Goal: Task Accomplishment & Management: Manage account settings

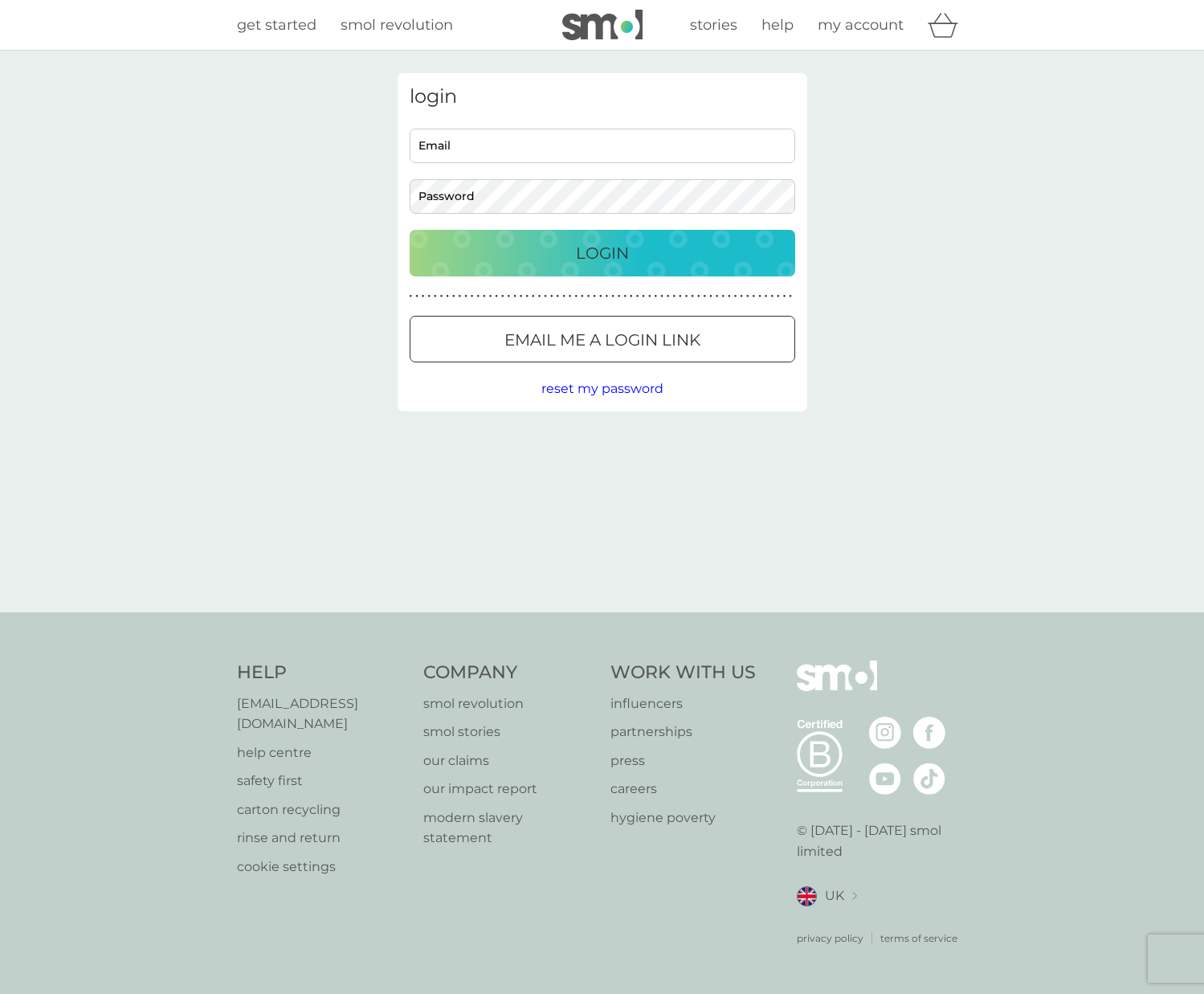
click at [473, 139] on input "Email" at bounding box center [602, 146] width 386 height 35
type input "kirstysanders2003@yahoo.co.uk"
click at [612, 336] on div at bounding box center [602, 340] width 57 height 17
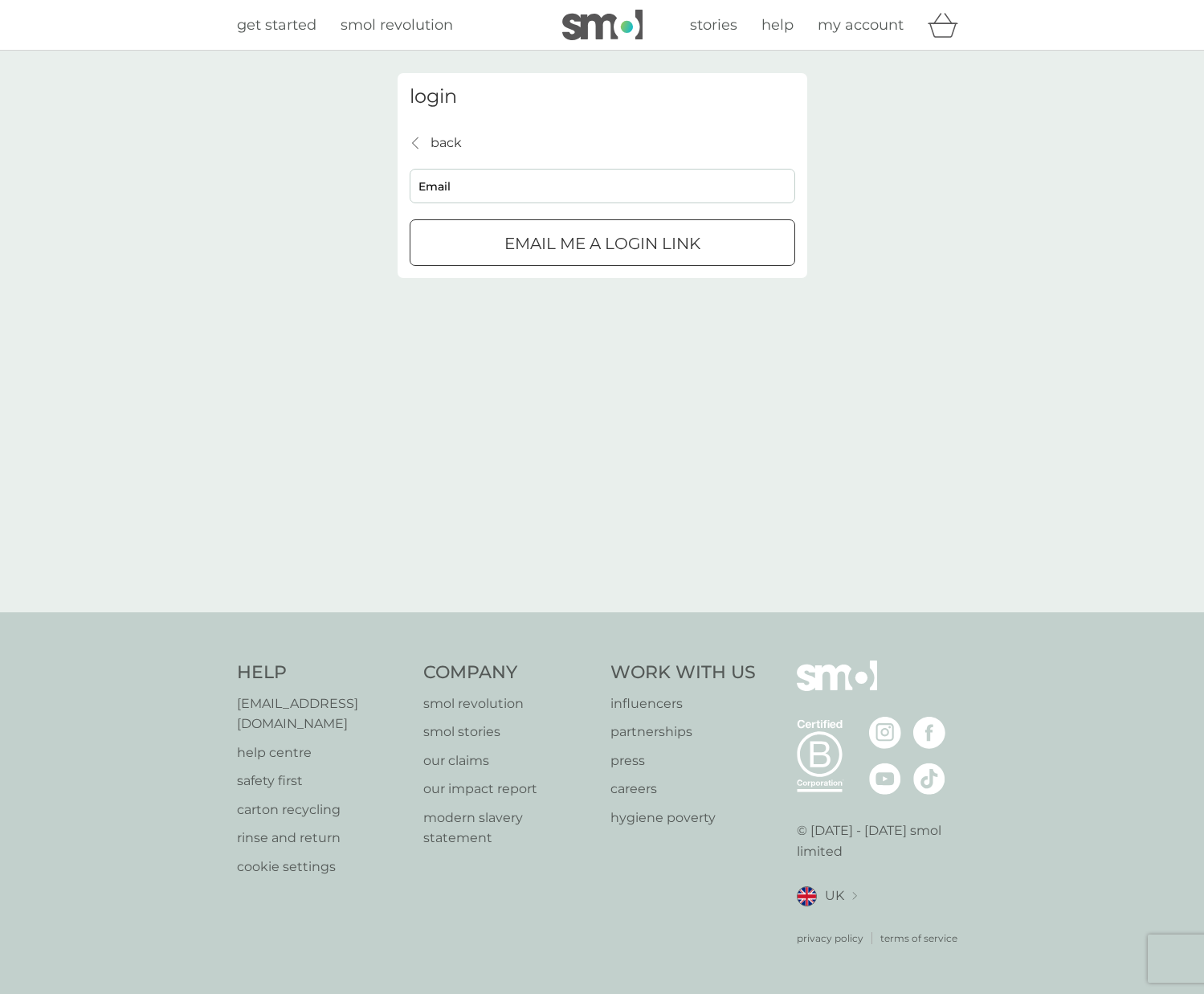
click at [470, 193] on input "Email" at bounding box center [602, 186] width 386 height 35
type input "kirstysanders2003@yahoo.co.uk"
click at [600, 244] on div "submit" at bounding box center [602, 243] width 9 height 9
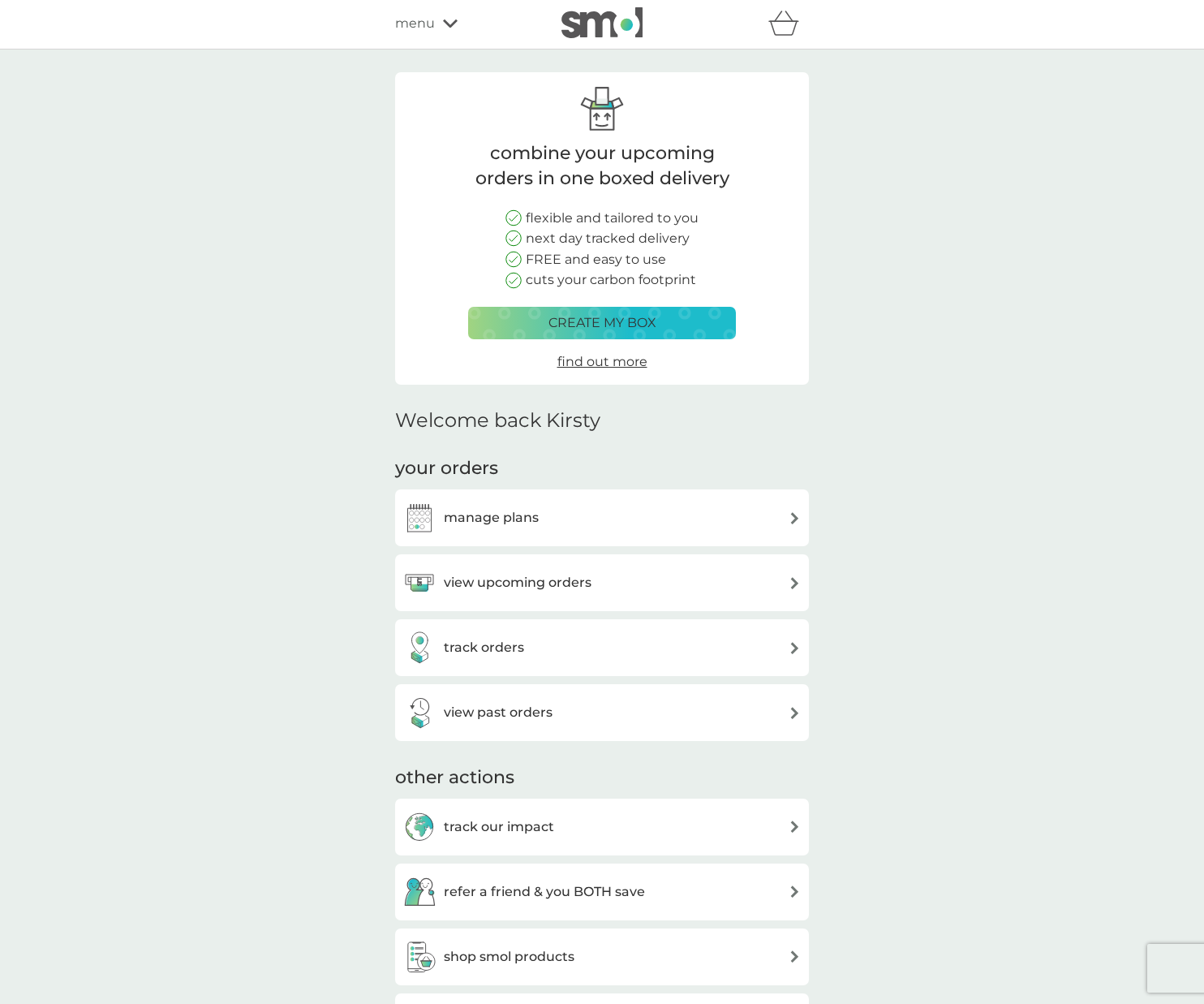
scroll to position [11, 0]
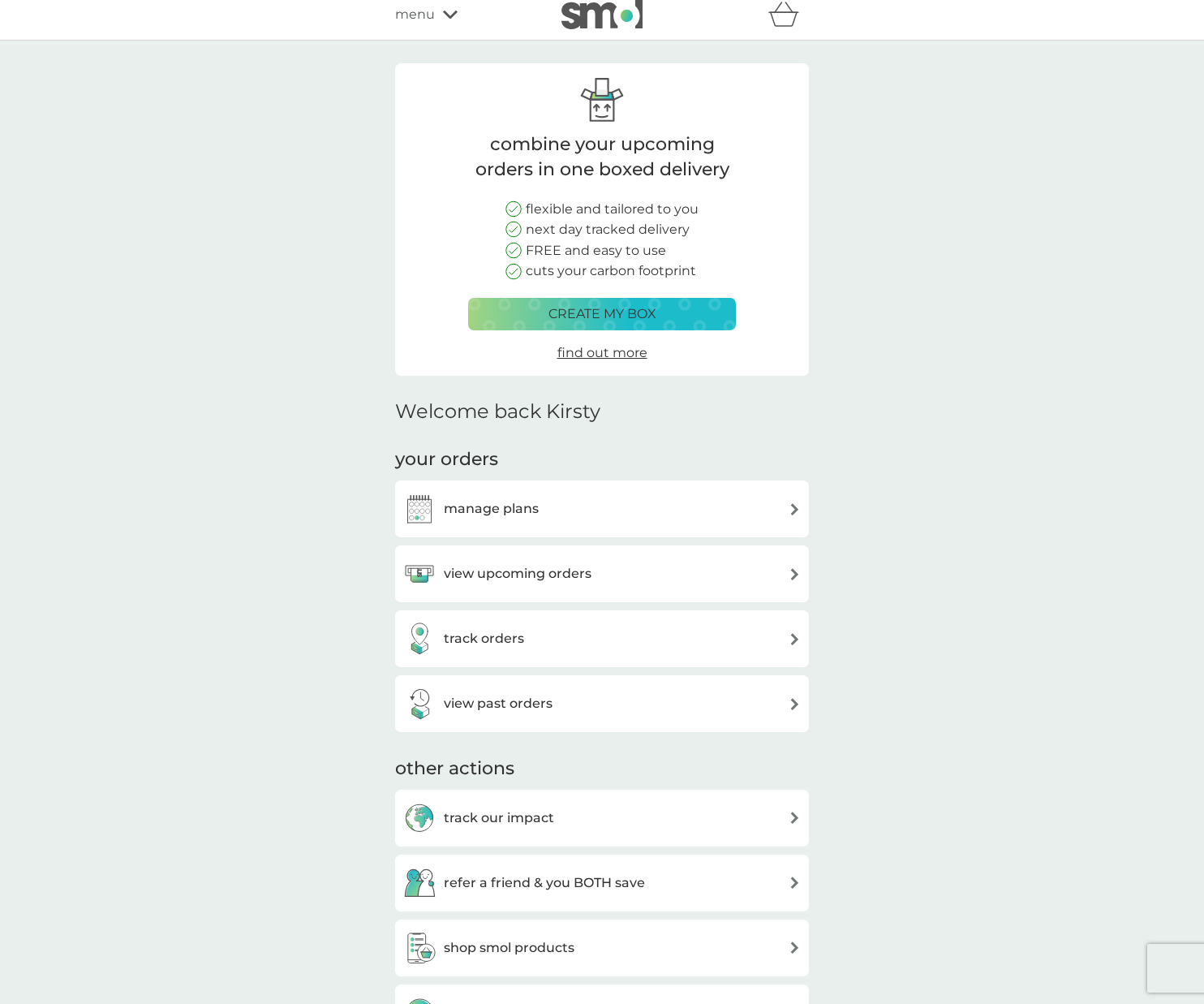
click at [783, 575] on div "view upcoming orders" at bounding box center [602, 573] width 398 height 33
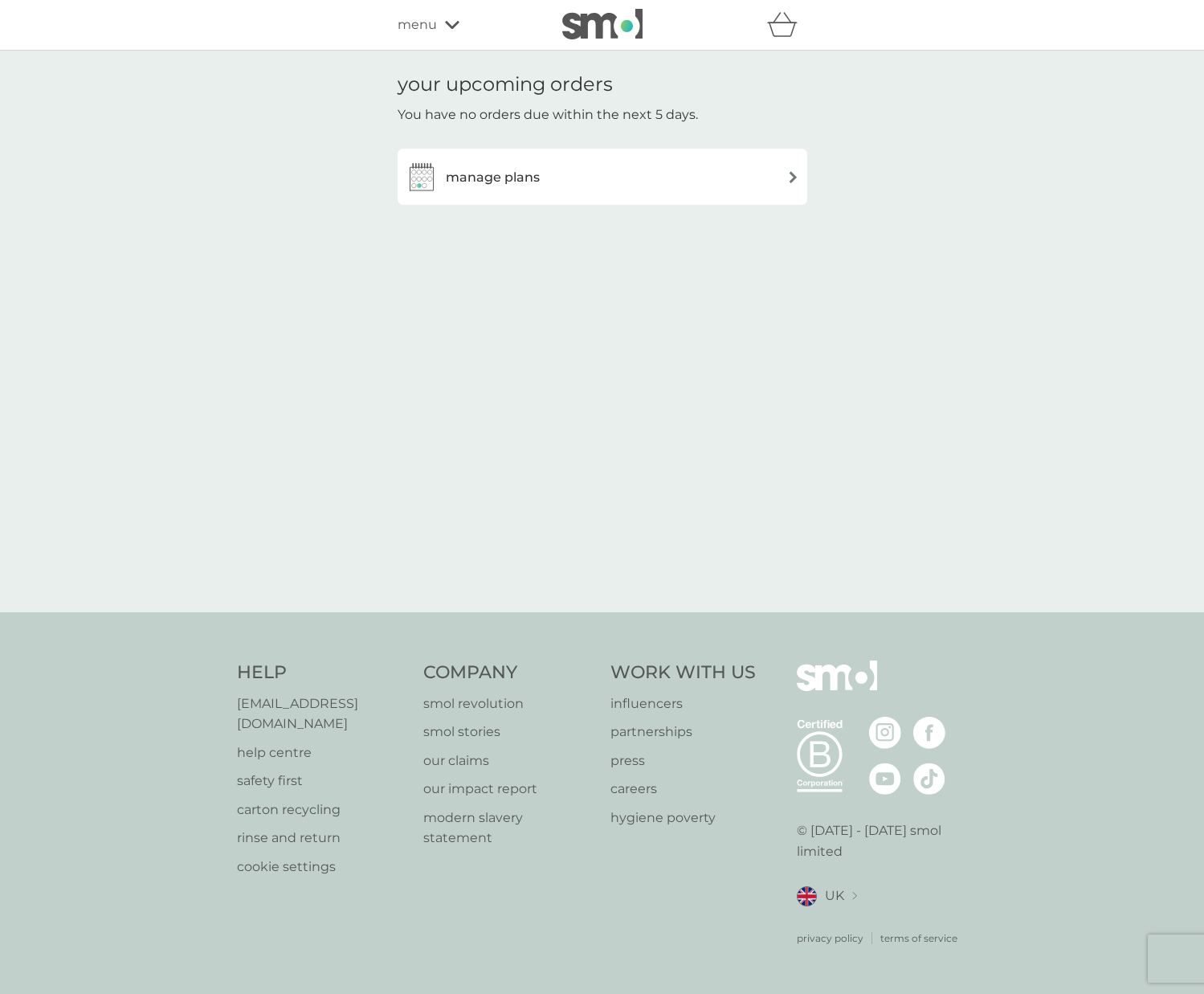
click at [784, 174] on div "manage plans" at bounding box center [603, 176] width 394 height 32
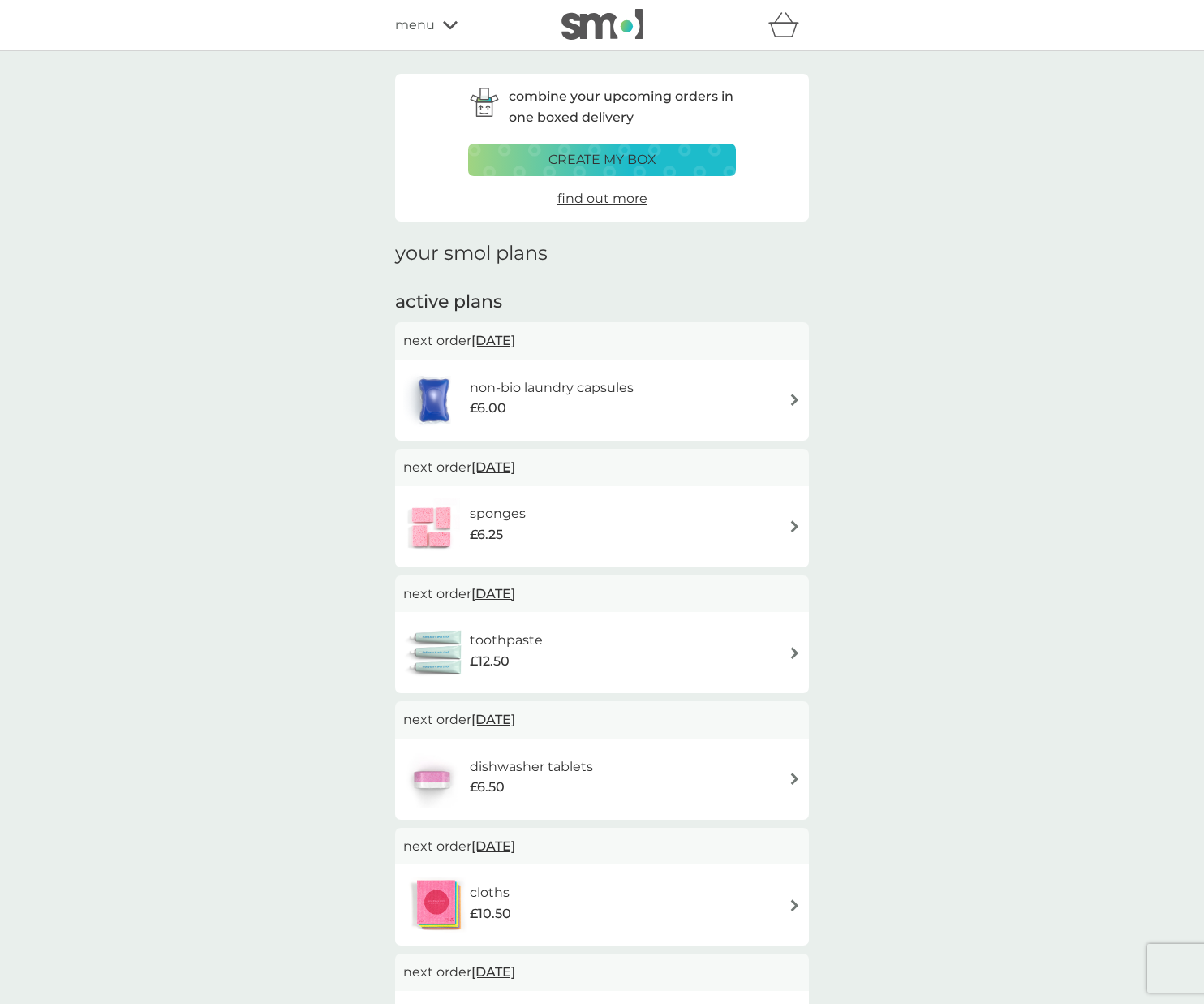
click at [791, 398] on img at bounding box center [795, 399] width 12 height 12
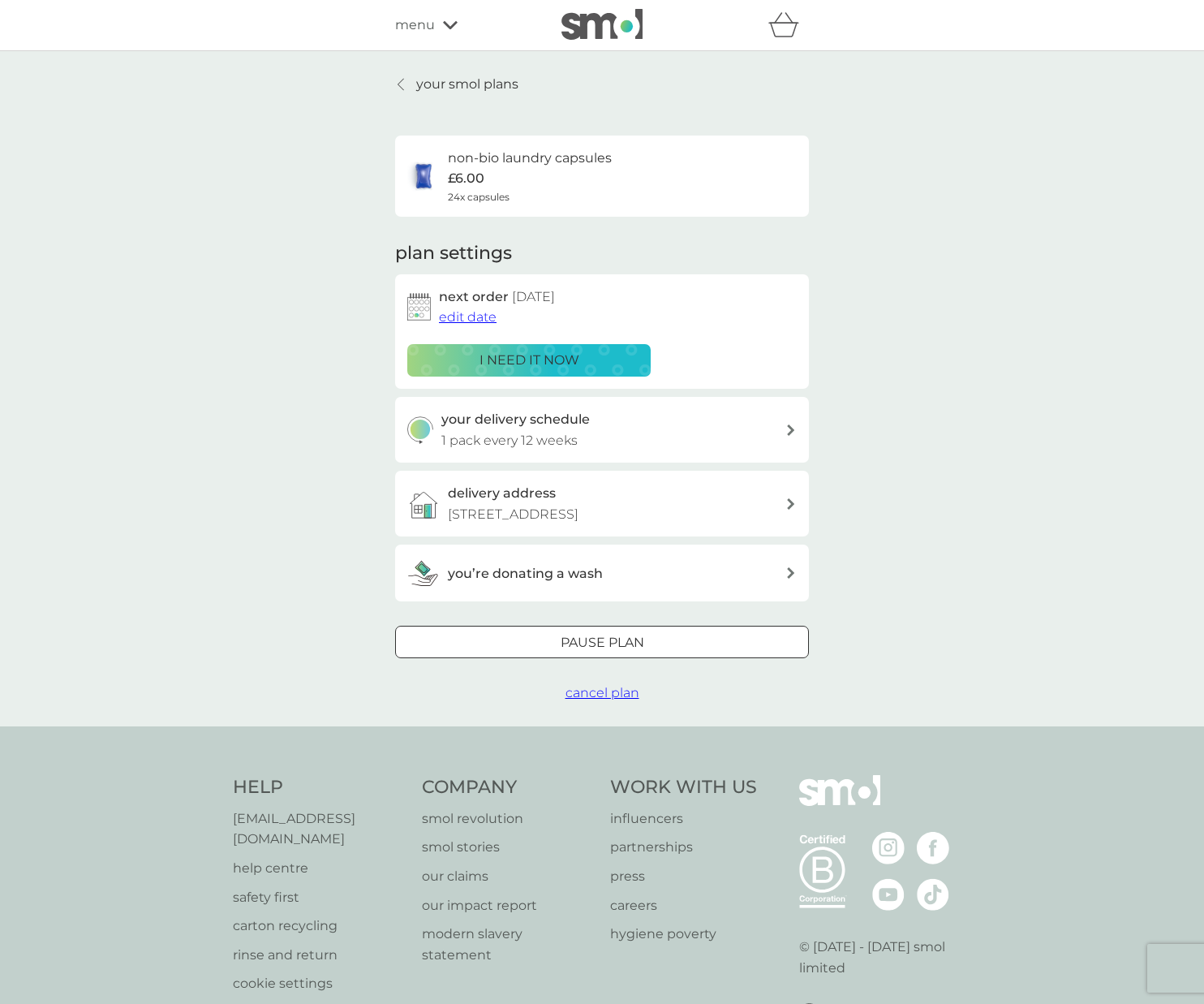
click at [565, 355] on p "i need it now" at bounding box center [529, 360] width 99 height 21
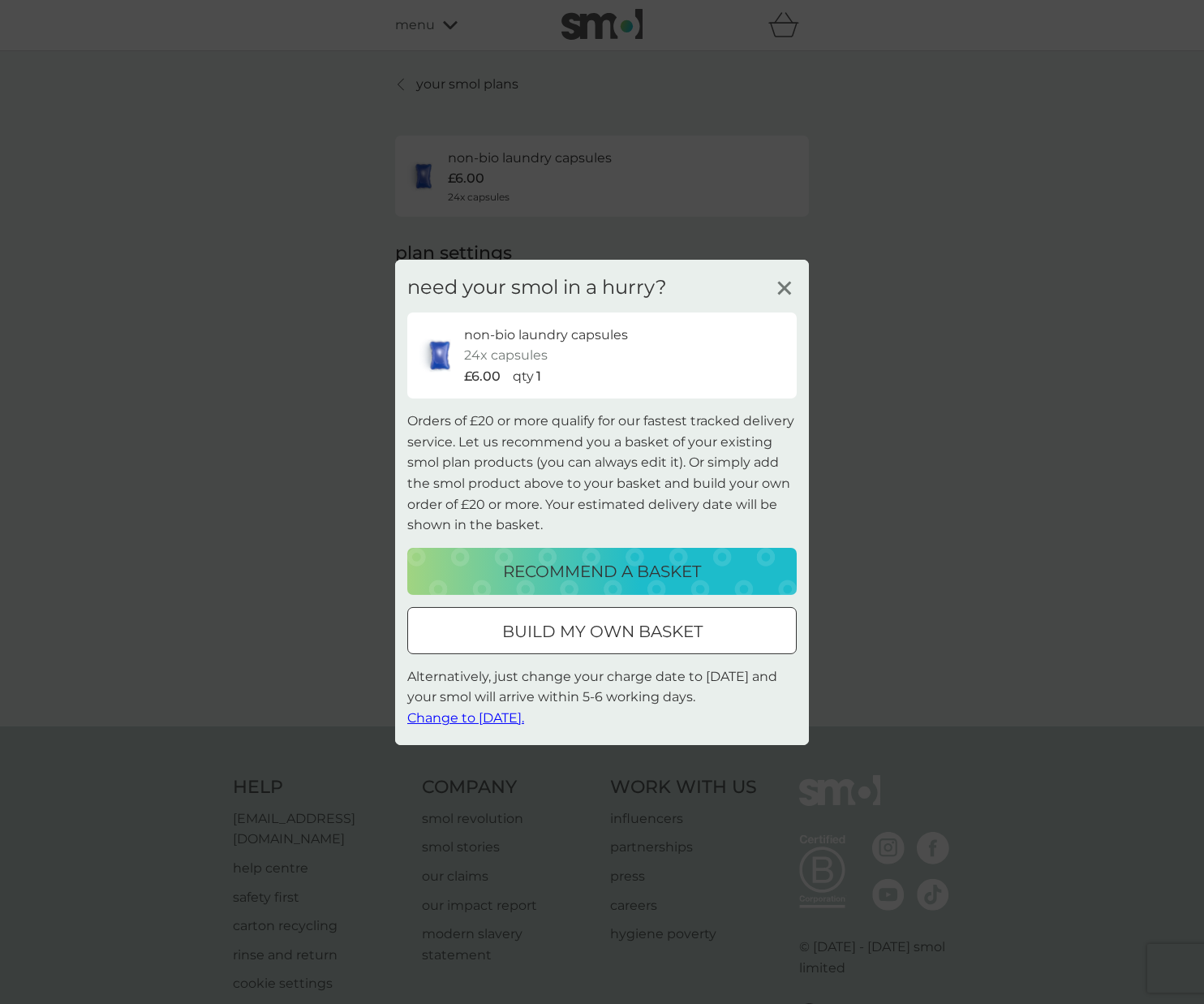
click at [510, 717] on span "Change to [DATE]." at bounding box center [466, 718] width 117 height 16
